Goal: Transaction & Acquisition: Download file/media

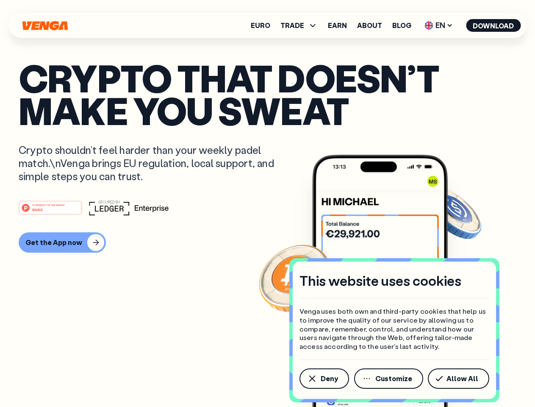
click at [267, 203] on div "#1 PRODUCT OF THE MONTH Web3" at bounding box center [268, 207] width 498 height 15
click at [324, 378] on span "Deny" at bounding box center [329, 378] width 17 height 7
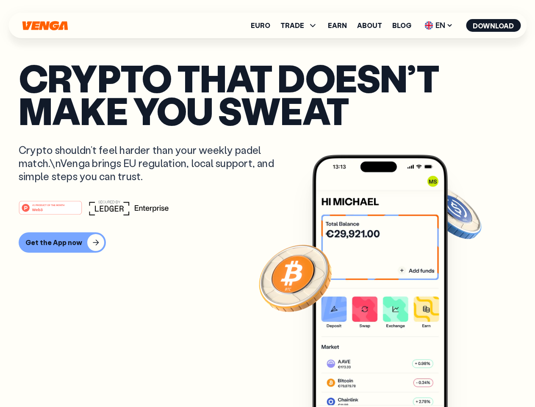
click at [390, 378] on img at bounding box center [380, 297] width 136 height 284
click at [460, 378] on article "Crypto that doesn’t make you sweat Crypto shouldn’t feel harder than your weekl…" at bounding box center [268, 220] width 498 height 318
click at [302, 25] on span "TRADE" at bounding box center [293, 25] width 24 height 7
click at [439, 25] on span "EN" at bounding box center [439, 26] width 34 height 14
click at [494, 25] on button "Download" at bounding box center [493, 25] width 55 height 13
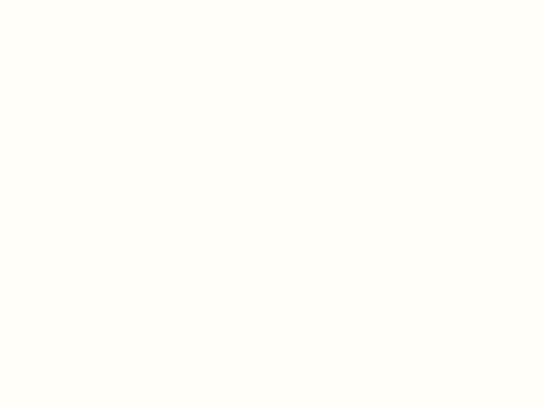
click at [61, 0] on html "This website uses cookies Venga uses both own and third-party cookies that help…" at bounding box center [271, 0] width 543 height 0
click at [52, 0] on html "This website uses cookies Venga uses both own and third-party cookies that help…" at bounding box center [271, 0] width 543 height 0
